Goal: Task Accomplishment & Management: Use online tool/utility

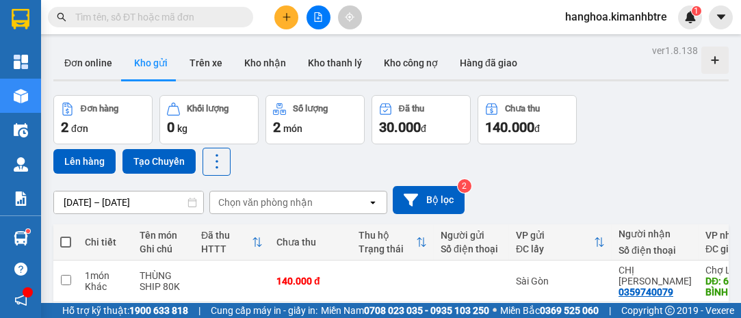
click at [65, 241] on span at bounding box center [65, 242] width 11 height 11
click at [66, 235] on input "checkbox" at bounding box center [66, 235] width 0 height 0
checkbox input "true"
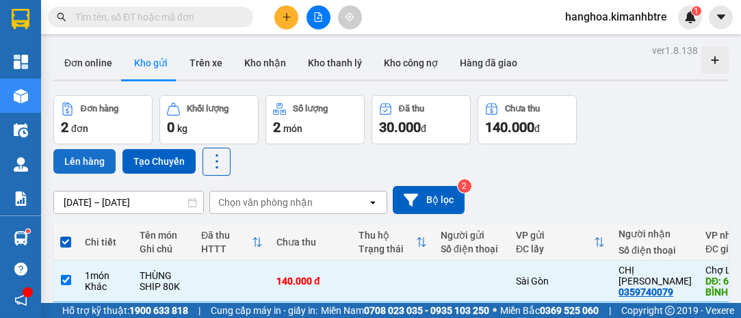
click at [94, 161] on button "Lên hàng" at bounding box center [84, 161] width 62 height 25
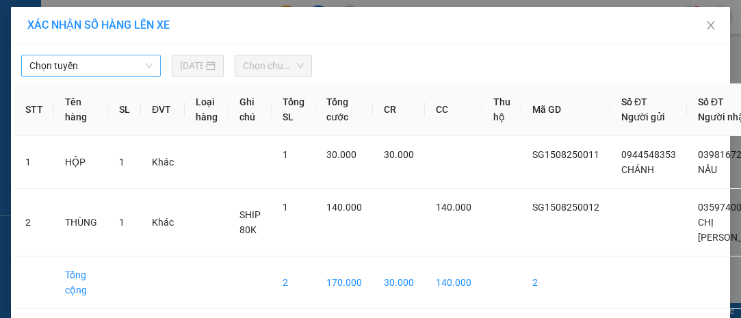
click at [121, 57] on span "Chọn tuyến" at bounding box center [90, 65] width 123 height 21
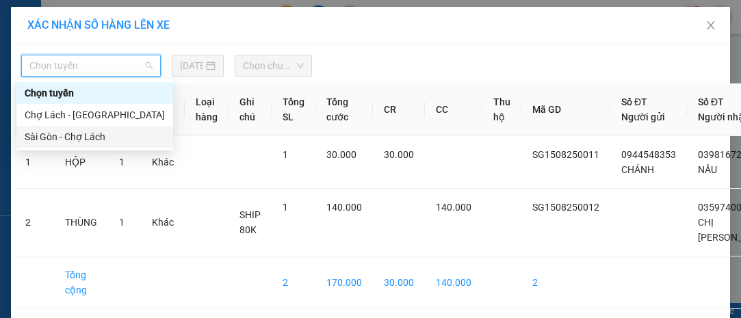
click at [114, 135] on div "Sài Gòn - Chợ Lách" at bounding box center [95, 136] width 140 height 15
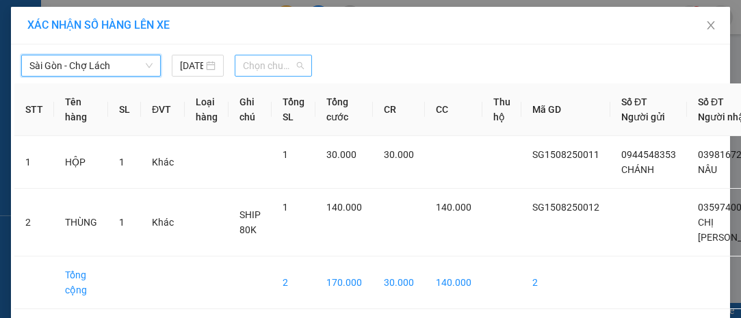
click at [264, 64] on span "Chọn chuyến" at bounding box center [273, 65] width 61 height 21
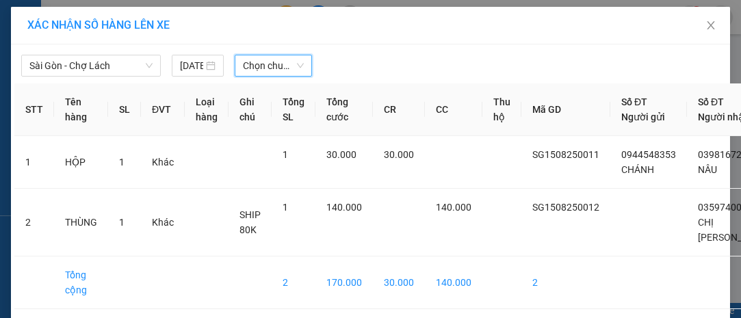
click at [261, 64] on span "Chọn chuyến" at bounding box center [273, 65] width 61 height 21
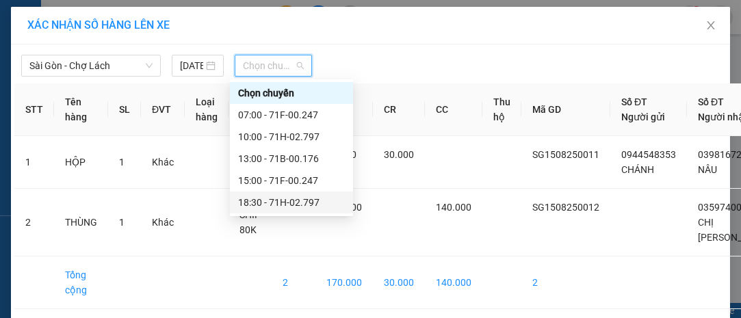
click at [306, 205] on div "18:30 - 71H-02.797" at bounding box center [291, 202] width 107 height 15
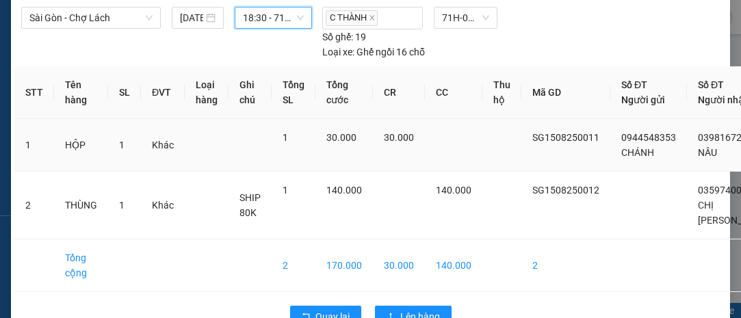
scroll to position [90, 0]
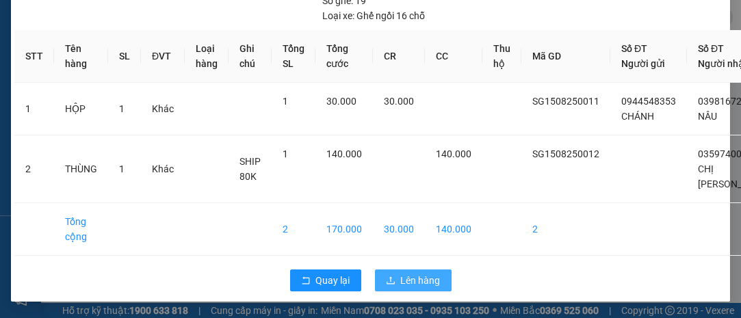
click at [412, 273] on span "Lên hàng" at bounding box center [421, 280] width 40 height 15
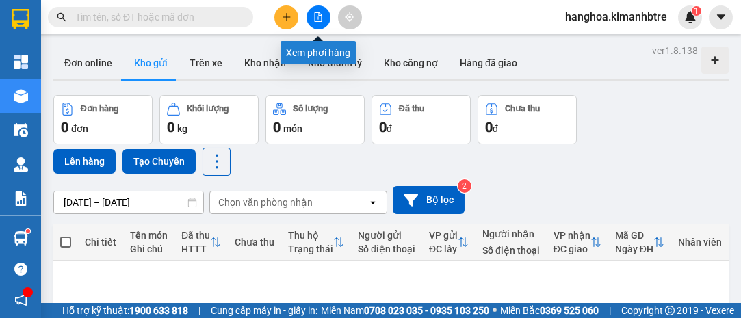
click at [321, 16] on icon "file-add" at bounding box center [319, 17] width 8 height 10
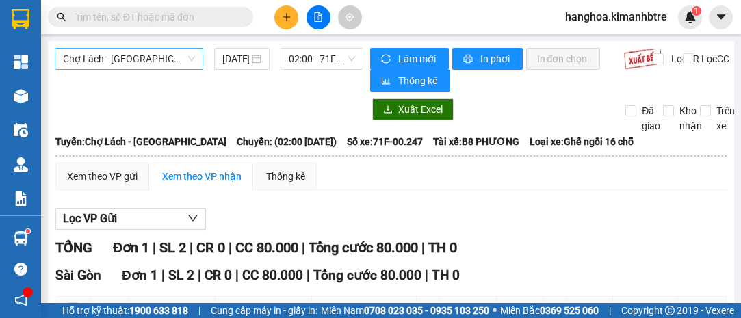
click at [139, 53] on span "Chợ Lách - [GEOGRAPHIC_DATA]" at bounding box center [129, 59] width 132 height 21
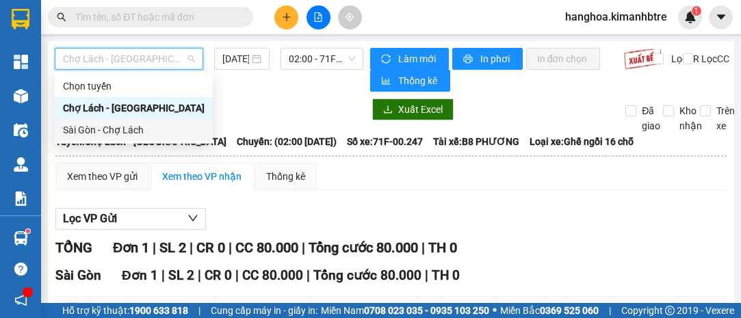
click at [125, 127] on div "Sài Gòn - Chợ Lách" at bounding box center [134, 129] width 142 height 15
type input "[DATE]"
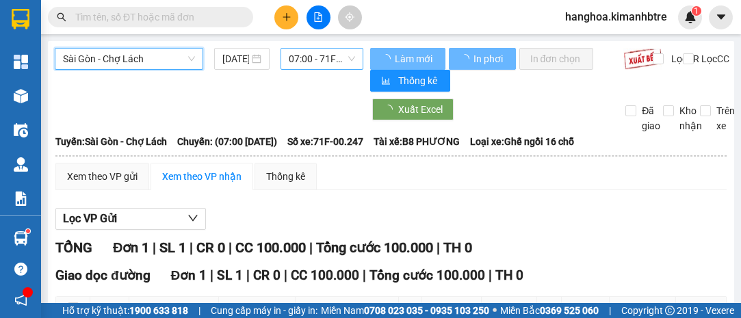
click at [300, 59] on span "07:00 - 71F-00.247" at bounding box center [322, 59] width 66 height 21
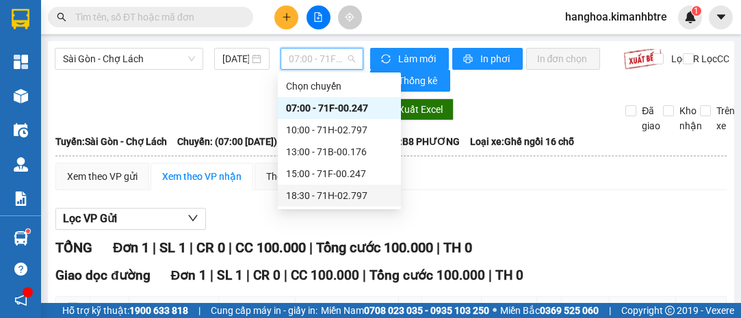
click at [338, 194] on div "18:30 - 71H-02.797" at bounding box center [339, 195] width 107 height 15
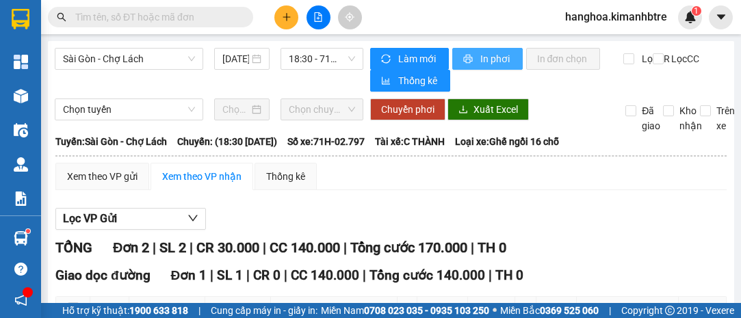
click at [494, 49] on button "In phơi" at bounding box center [487, 59] width 70 height 22
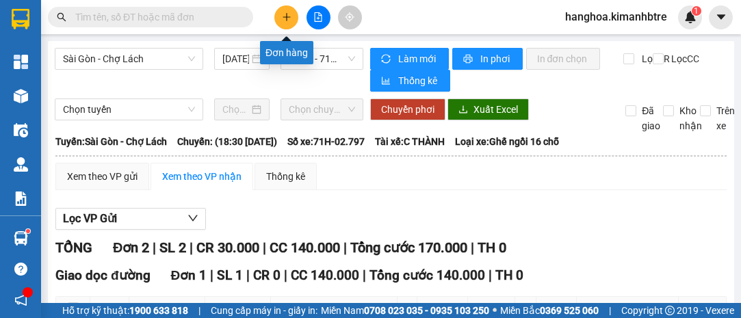
click at [291, 14] on icon "plus" at bounding box center [287, 17] width 10 height 10
